Goal: Find specific page/section: Find specific page/section

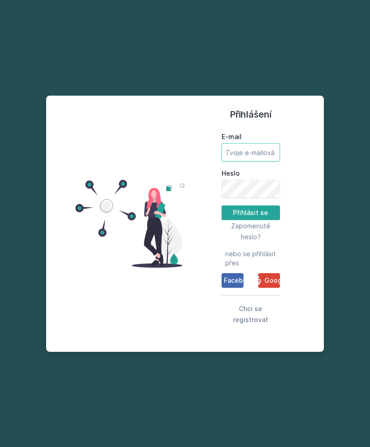
click at [260, 161] on input "E-mail" at bounding box center [251, 152] width 59 height 18
type input "[EMAIL_ADDRESS][DOMAIN_NAME]"
click at [250, 220] on button "Přihlásit se" at bounding box center [251, 212] width 59 height 15
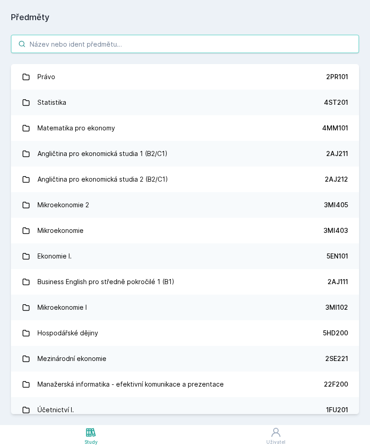
click at [47, 39] on input "search" at bounding box center [185, 44] width 348 height 18
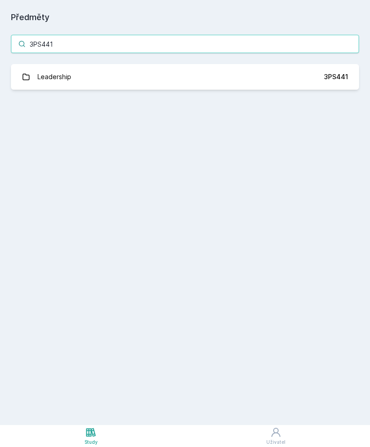
type input "3PS441"
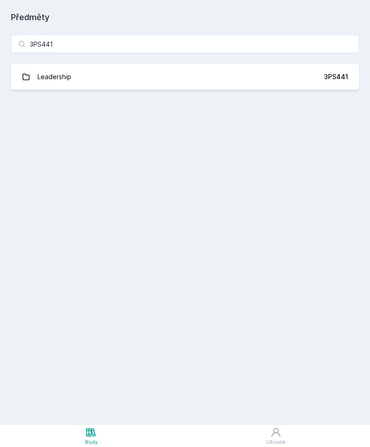
click at [53, 71] on div "Leadership" at bounding box center [54, 77] width 34 height 18
